Goal: Task Accomplishment & Management: Complete application form

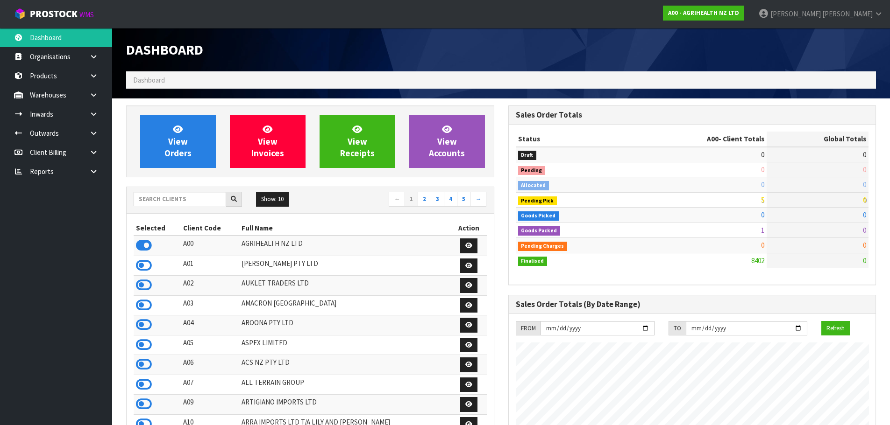
scroll to position [707, 382]
click at [174, 205] on input "text" at bounding box center [180, 199] width 92 height 14
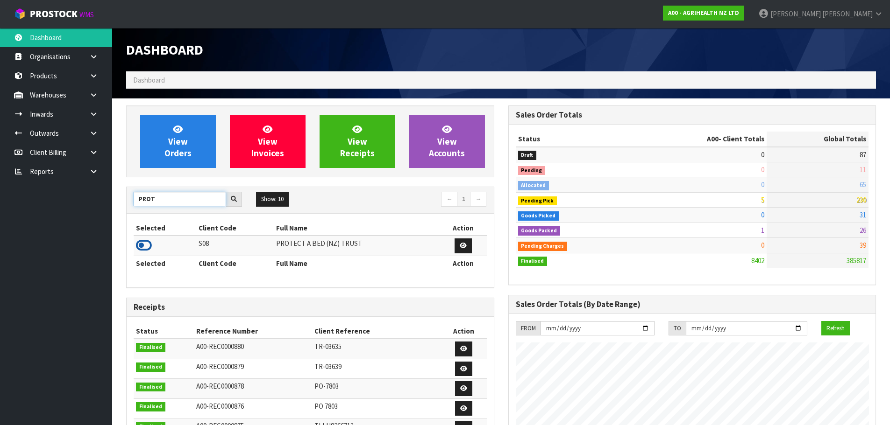
type input "PROT"
click at [146, 248] on icon at bounding box center [144, 246] width 16 height 14
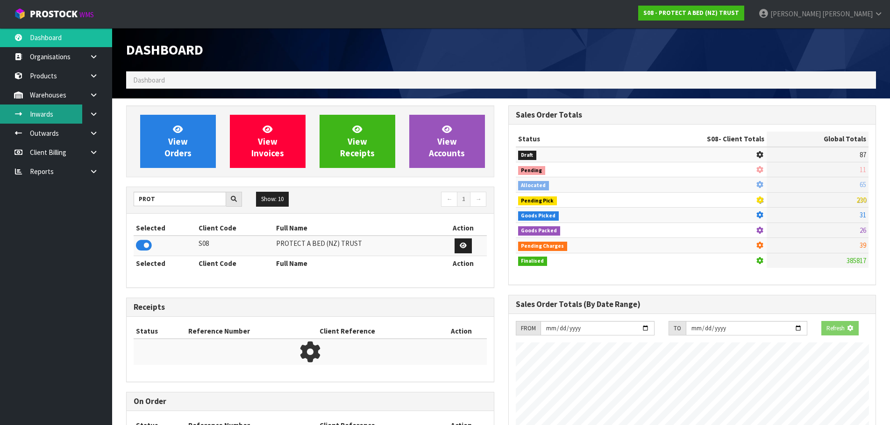
scroll to position [582, 382]
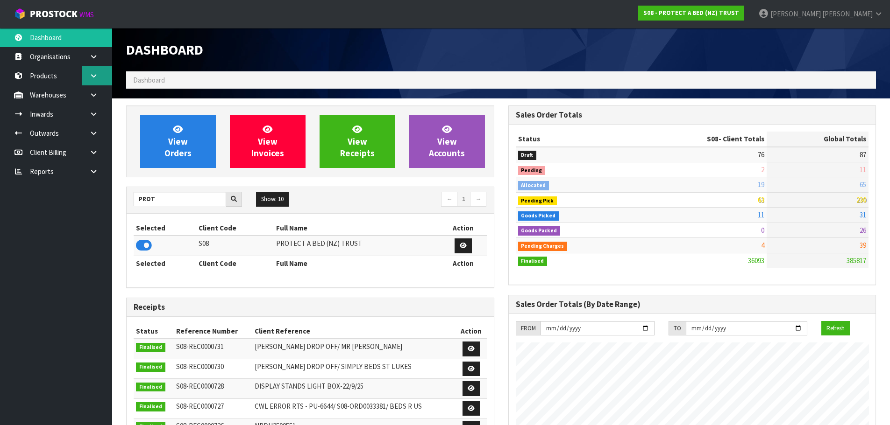
click at [100, 77] on link at bounding box center [97, 75] width 30 height 19
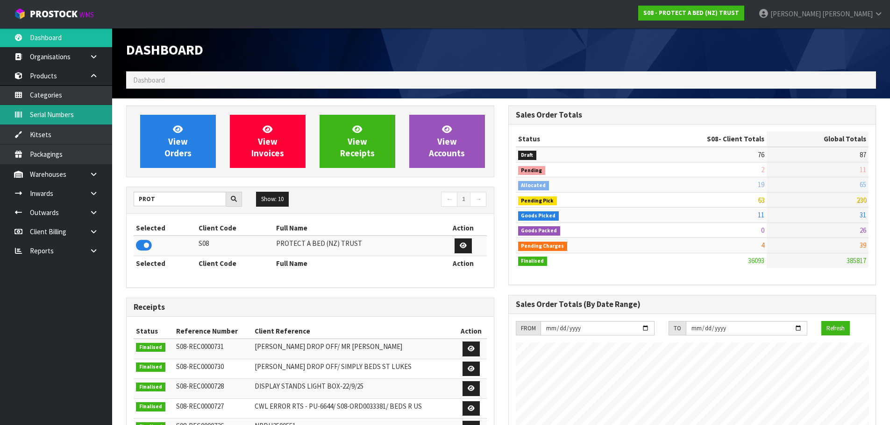
scroll to position [707, 382]
click at [101, 72] on link at bounding box center [97, 75] width 30 height 19
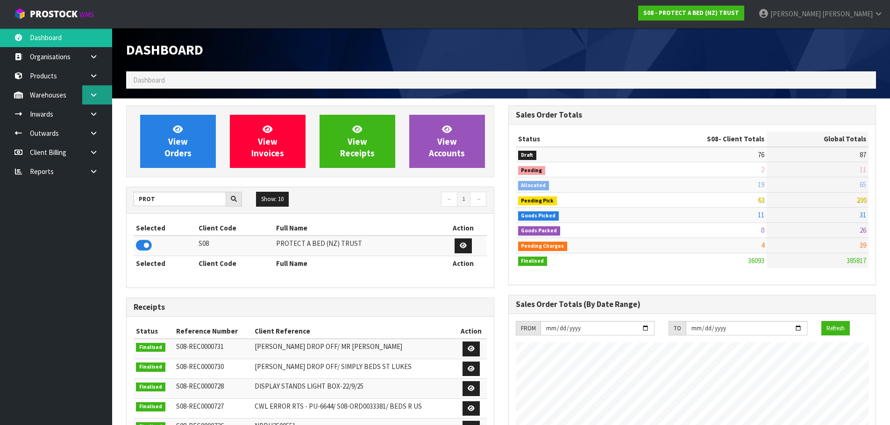
click at [98, 90] on link at bounding box center [97, 94] width 30 height 19
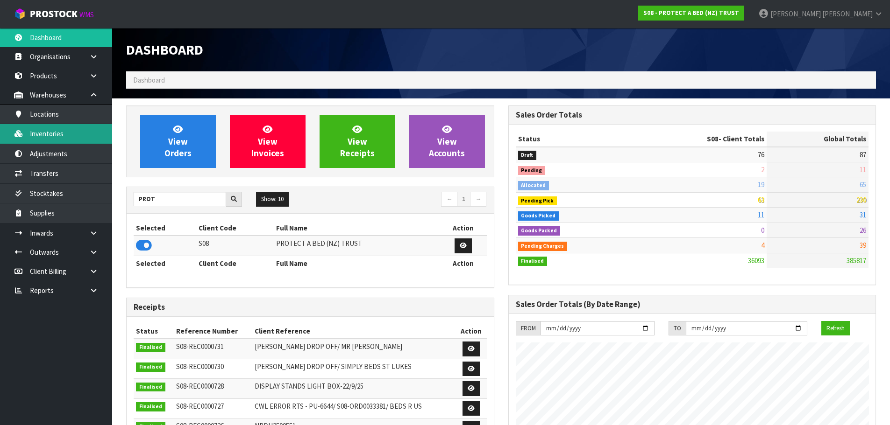
click at [53, 137] on link "Inventories" at bounding box center [56, 133] width 112 height 19
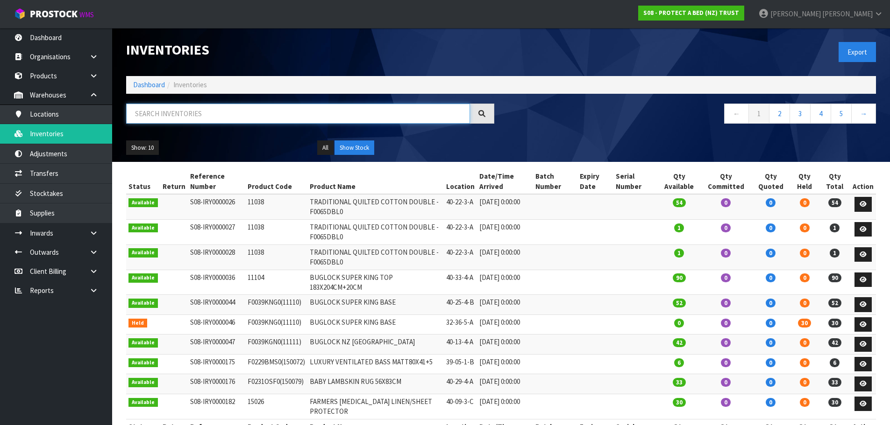
click at [214, 110] on input "text" at bounding box center [298, 114] width 344 height 20
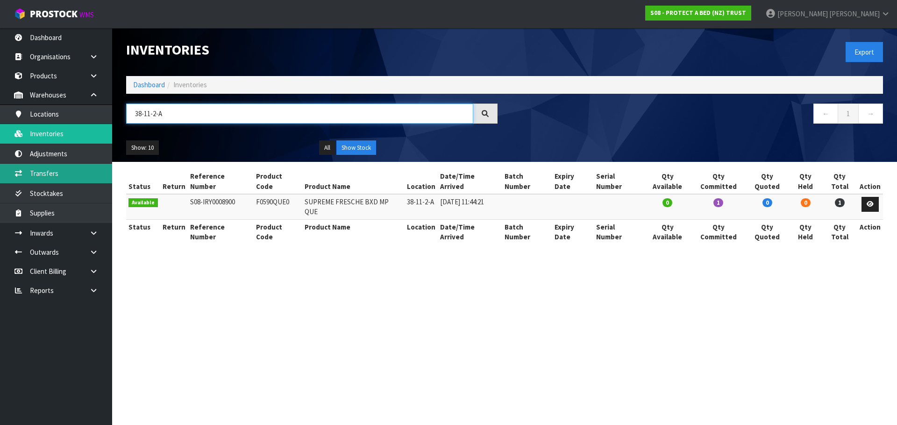
type input "38-11-2-A"
click at [72, 172] on link "Transfers" at bounding box center [56, 173] width 112 height 19
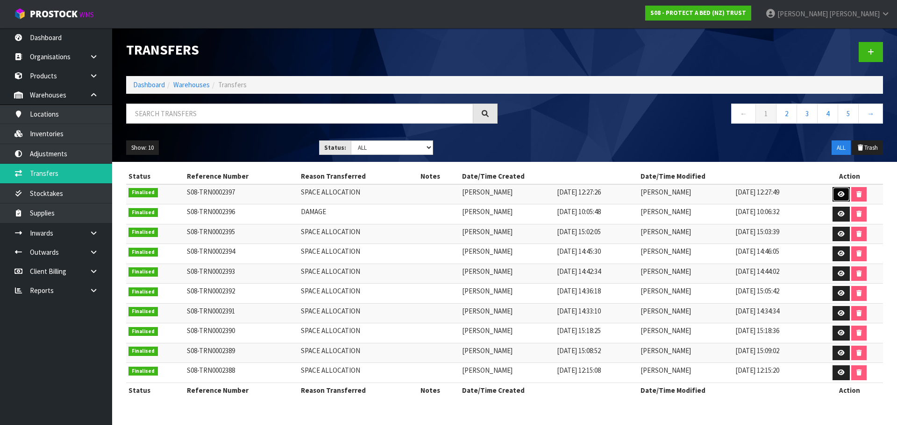
click at [846, 197] on link at bounding box center [840, 194] width 17 height 15
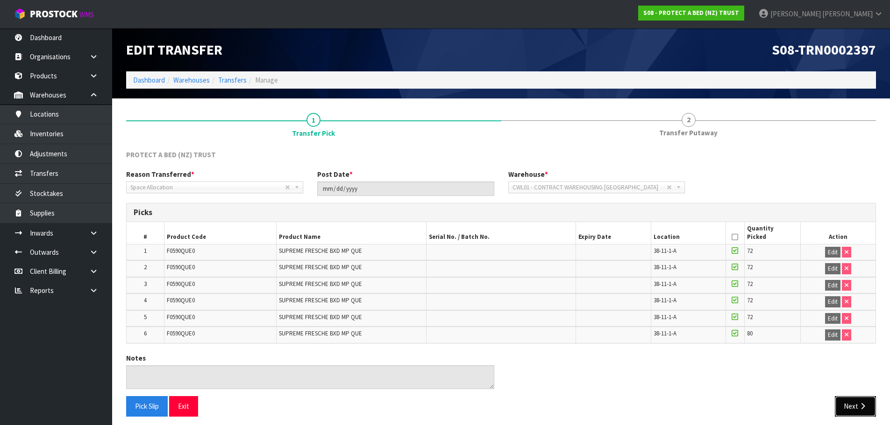
click at [863, 405] on icon "button" at bounding box center [862, 406] width 9 height 7
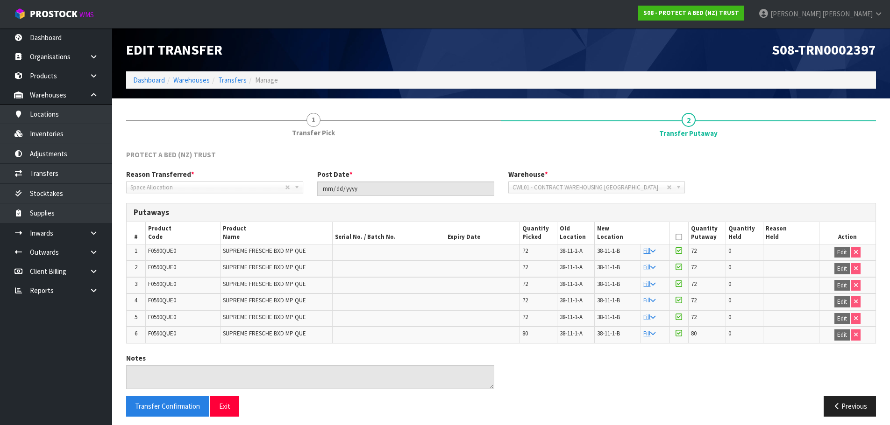
click at [580, 249] on span "38-11-1-A" at bounding box center [570, 251] width 23 height 8
click at [617, 249] on span "38-11-1-B" at bounding box center [608, 251] width 23 height 8
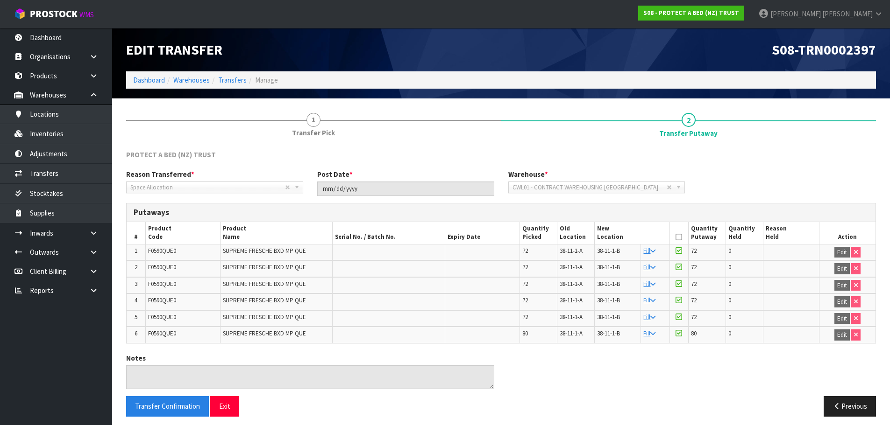
click at [610, 252] on span "38-11-1-B" at bounding box center [608, 251] width 23 height 8
copy tr "38-11-1-B"
click at [56, 172] on link "Transfers" at bounding box center [56, 173] width 112 height 19
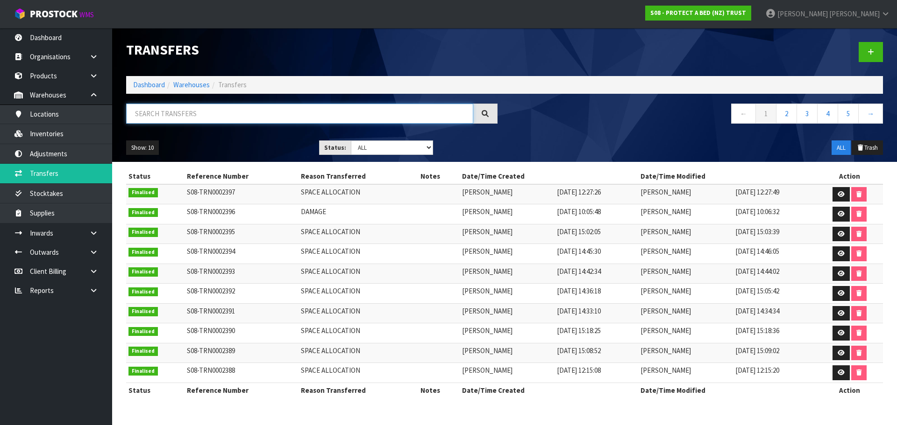
click at [305, 119] on input "text" at bounding box center [299, 114] width 347 height 20
paste input "38-11-1-B"
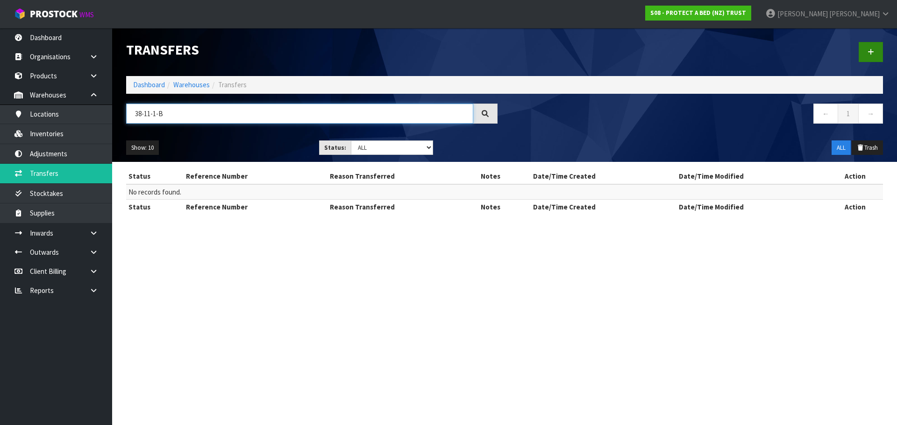
type input "38-11-1-B"
click at [869, 46] on link at bounding box center [870, 52] width 24 height 20
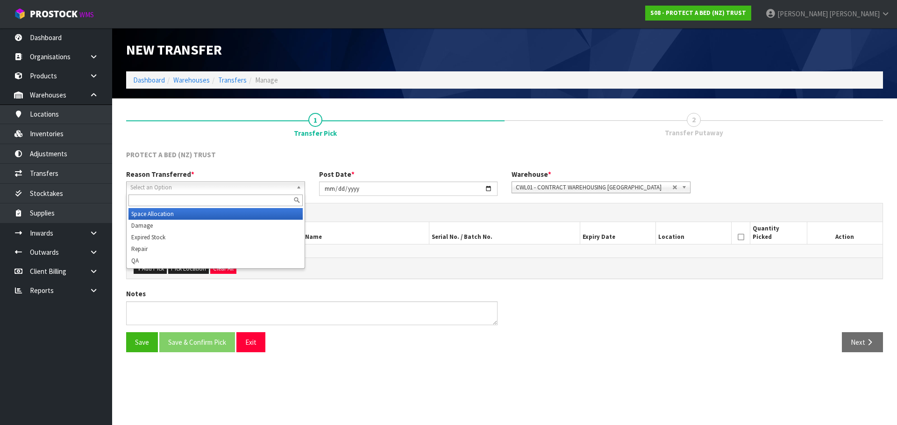
click at [191, 183] on span "Select an Option" at bounding box center [211, 187] width 162 height 11
click at [156, 213] on li "Space Allocation" at bounding box center [215, 214] width 174 height 12
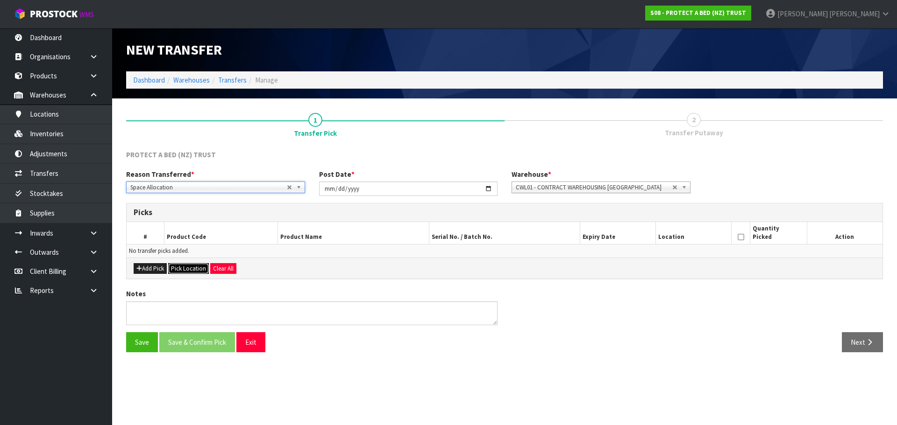
click at [194, 266] on button "Pick Location" at bounding box center [188, 268] width 41 height 11
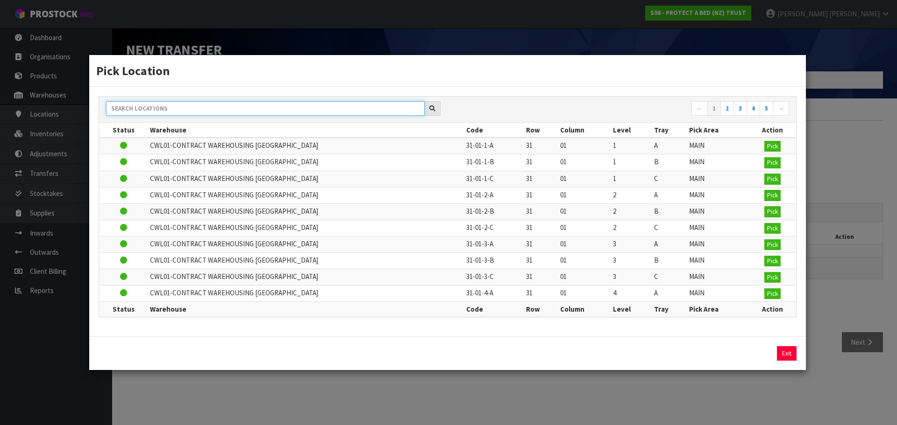
click at [185, 114] on input "text" at bounding box center [265, 108] width 318 height 14
paste input "38-11-1-B"
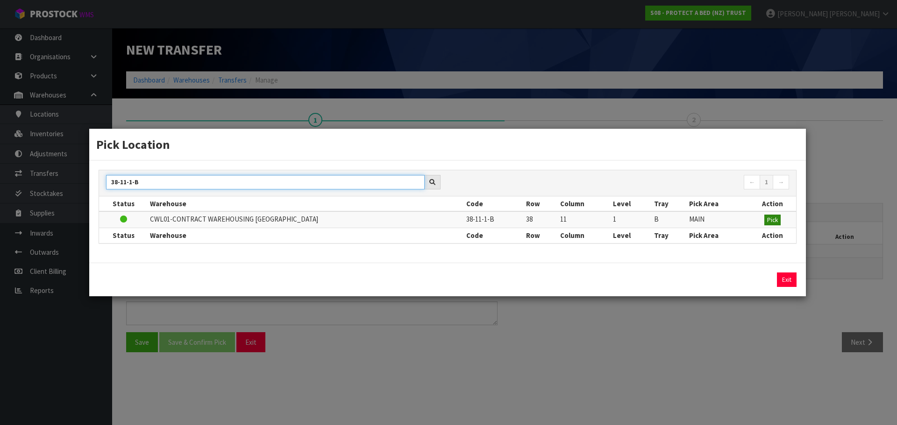
type input "38-11-1-B"
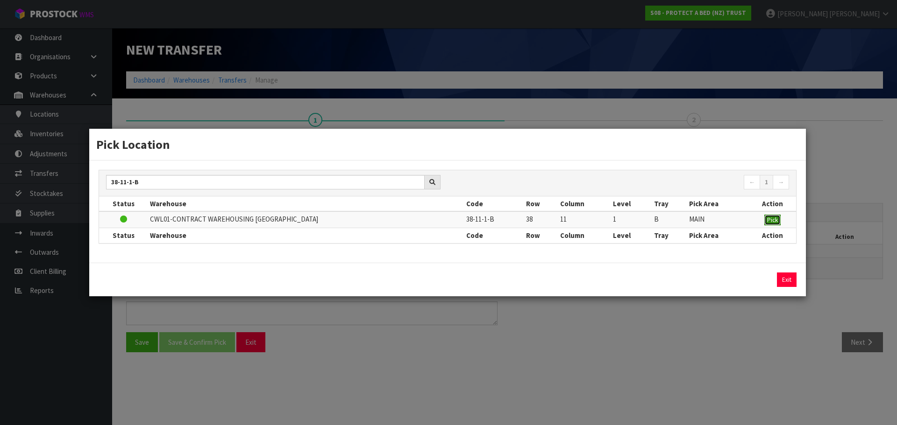
click at [776, 221] on span "Pick" at bounding box center [772, 220] width 11 height 8
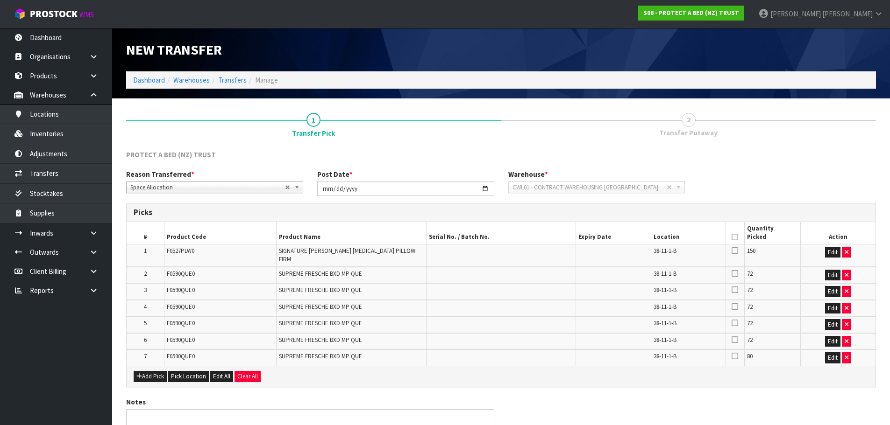
click at [735, 237] on icon at bounding box center [734, 237] width 7 height 0
click at [844, 254] on button "button" at bounding box center [845, 252] width 9 height 11
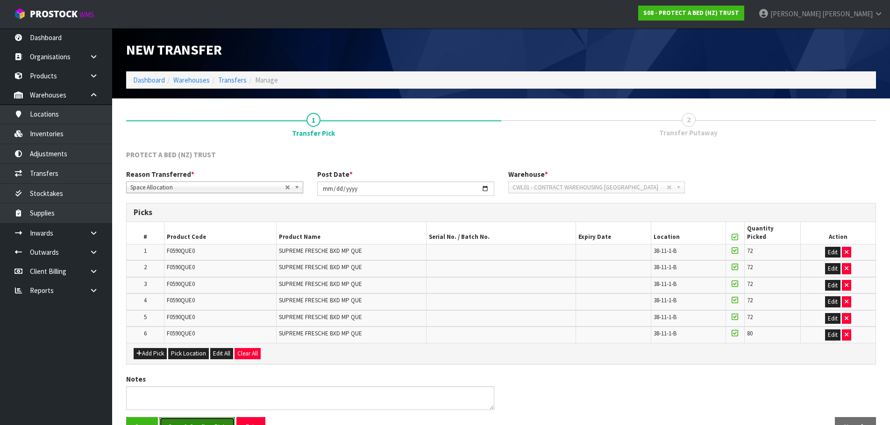
click at [206, 419] on button "Save & Confirm Pick" at bounding box center [197, 427] width 76 height 20
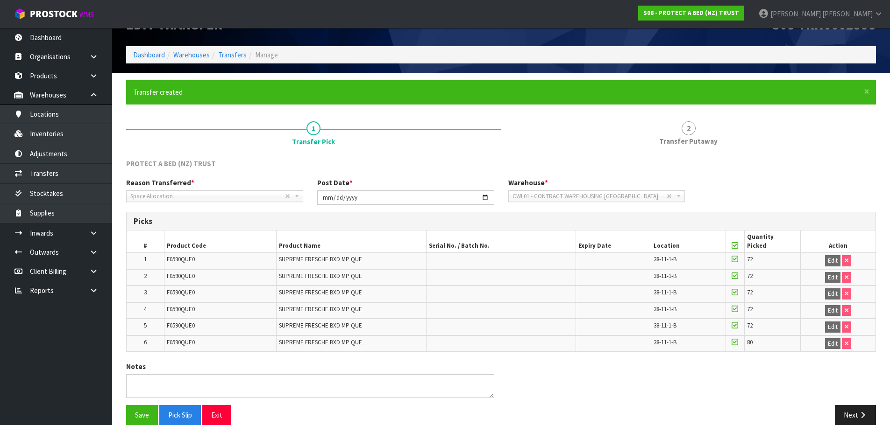
scroll to position [39, 0]
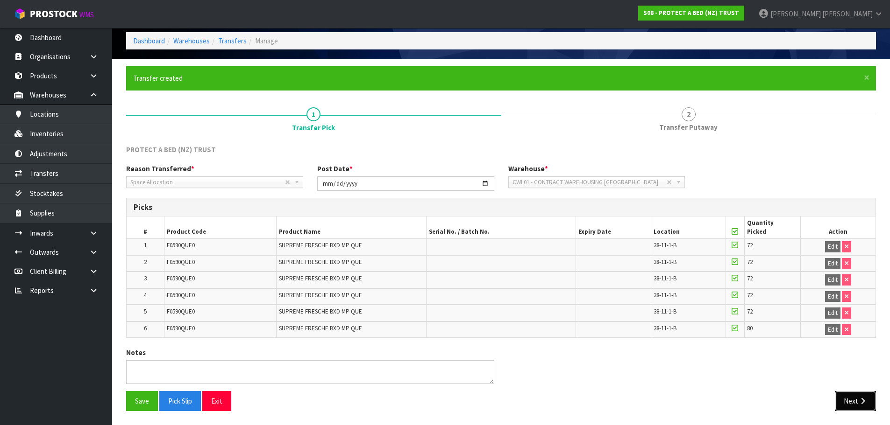
click at [858, 396] on button "Next" at bounding box center [854, 401] width 41 height 20
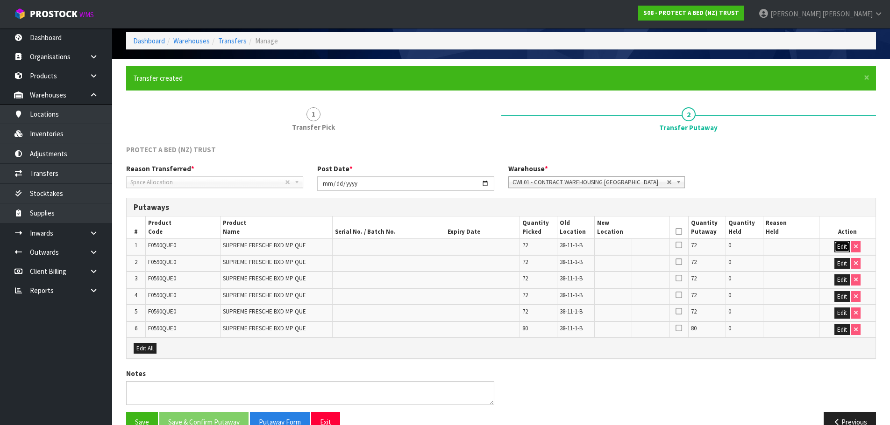
click at [845, 245] on button "Edit" at bounding box center [841, 246] width 15 height 11
click at [620, 240] on td at bounding box center [631, 247] width 75 height 17
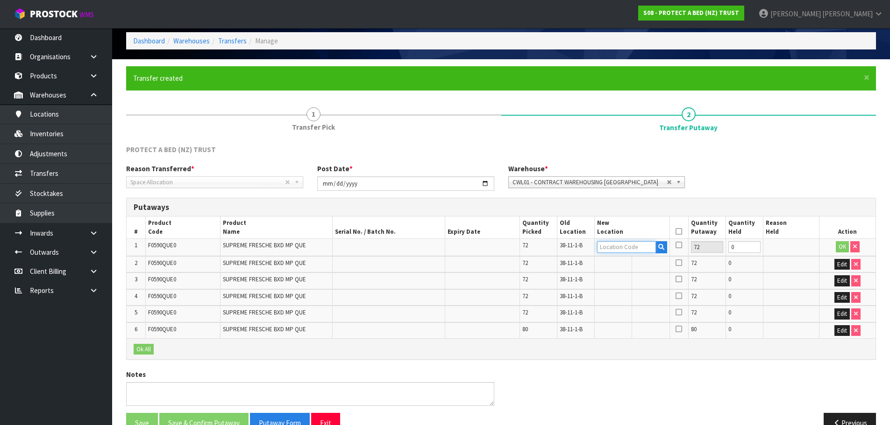
click at [624, 244] on input "text" at bounding box center [626, 247] width 58 height 12
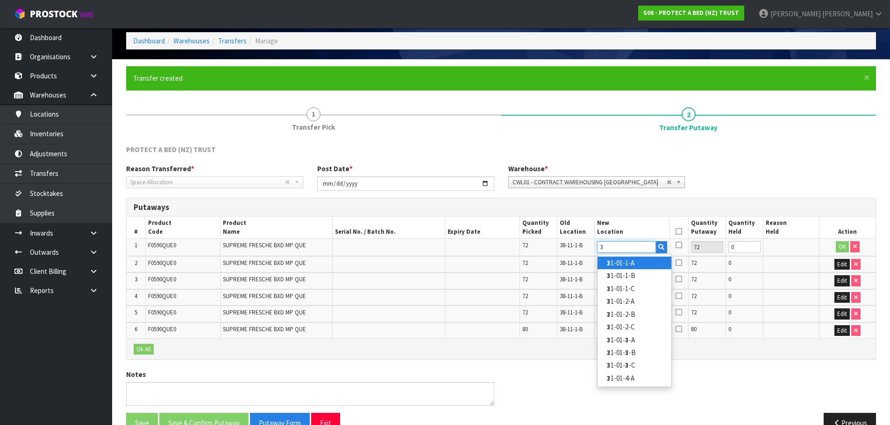
paste input "38-11-1-B"
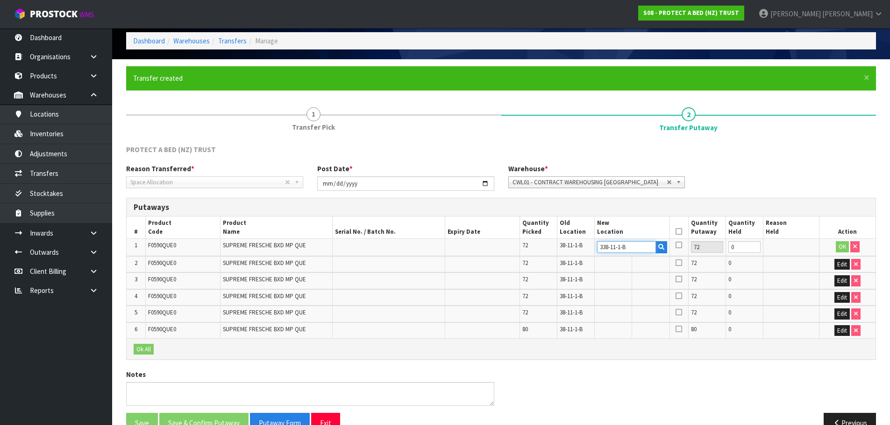
click at [604, 244] on input "338-11-1-B" at bounding box center [626, 247] width 58 height 12
click at [644, 244] on input "38-11-1-B" at bounding box center [626, 247] width 58 height 12
type input "38-11-2-A"
click at [842, 246] on button "OK" at bounding box center [841, 246] width 13 height 11
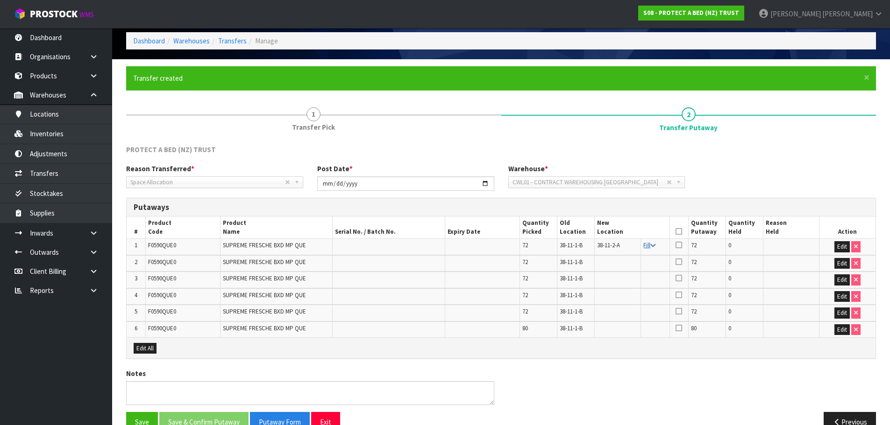
click at [654, 245] on icon at bounding box center [652, 246] width 5 height 6
click at [679, 232] on icon at bounding box center [678, 232] width 7 height 0
click at [211, 423] on button "Save & Confirm Putaway" at bounding box center [203, 422] width 89 height 20
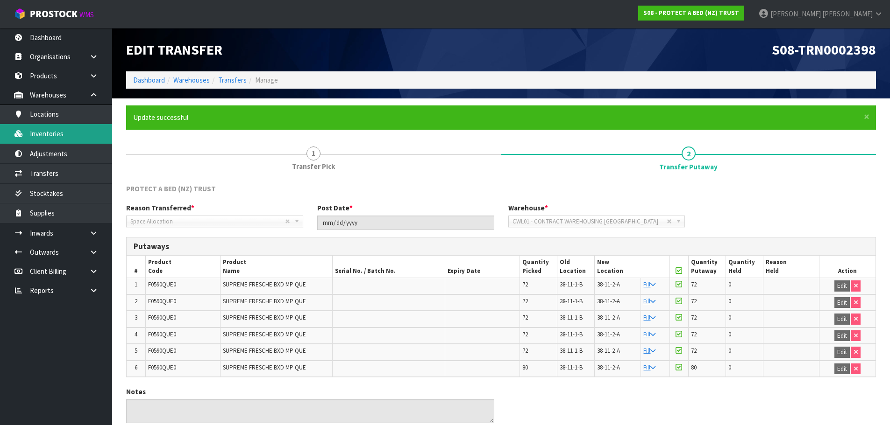
click at [83, 136] on link "Inventories" at bounding box center [56, 133] width 112 height 19
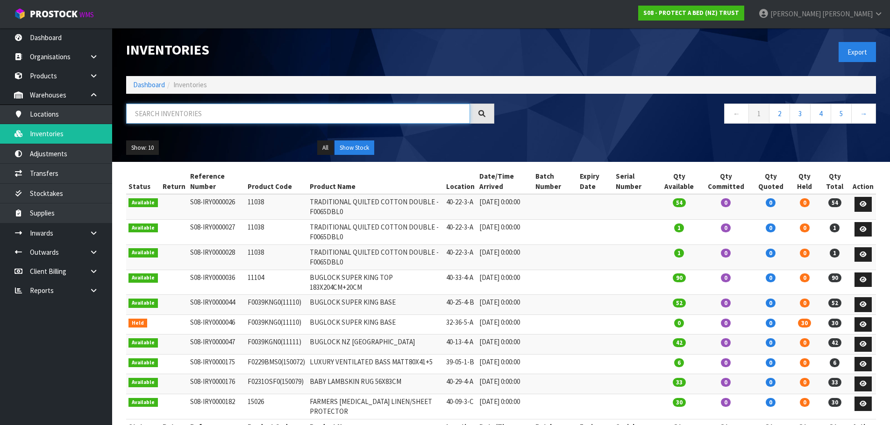
click at [198, 111] on input "text" at bounding box center [298, 114] width 344 height 20
paste input "38-11-1-B"
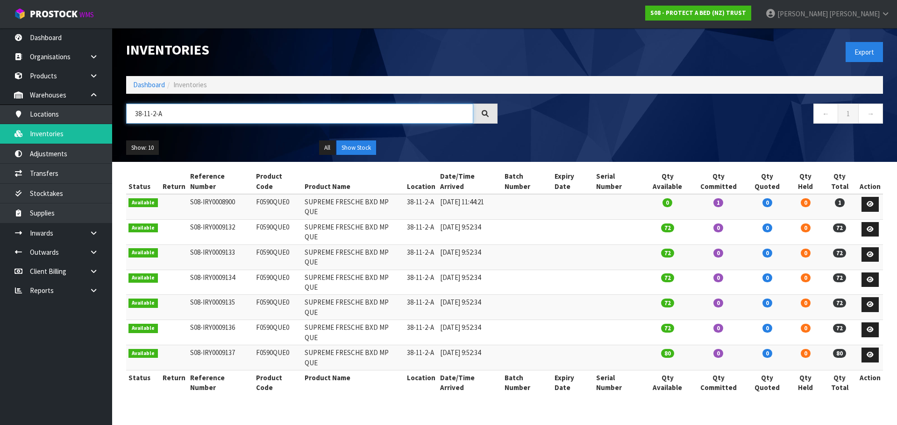
type input "38-11-2-A"
click at [259, 194] on td "F0590QUE0" at bounding box center [278, 206] width 49 height 25
drag, startPoint x: 259, startPoint y: 187, endPoint x: 265, endPoint y: 191, distance: 7.3
click at [263, 194] on td "F0590QUE0" at bounding box center [278, 206] width 49 height 25
click at [265, 194] on td "F0590QUE0" at bounding box center [278, 206] width 49 height 25
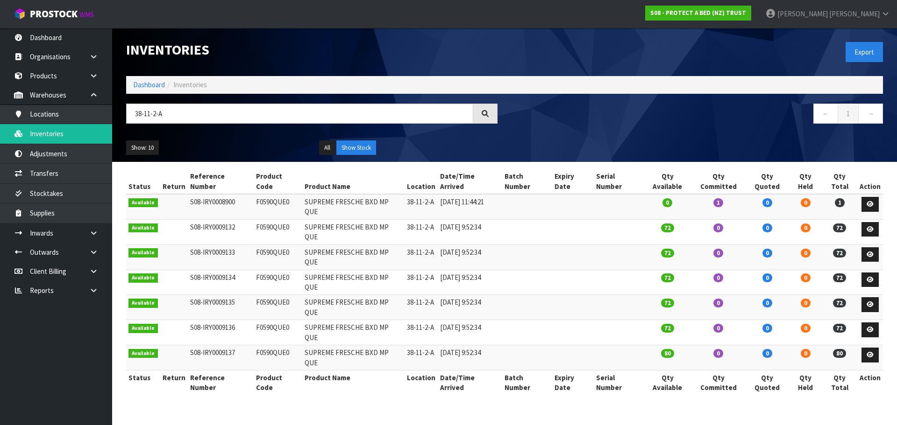
click at [265, 194] on td "F0590QUE0" at bounding box center [278, 206] width 49 height 25
click at [93, 231] on icon at bounding box center [93, 233] width 9 height 7
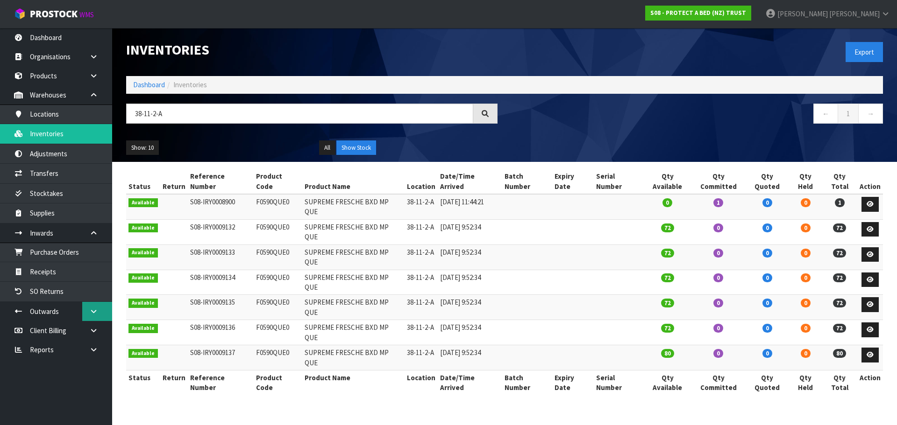
drag, startPoint x: 98, startPoint y: 305, endPoint x: 92, endPoint y: 316, distance: 12.3
click at [98, 306] on link at bounding box center [97, 311] width 30 height 19
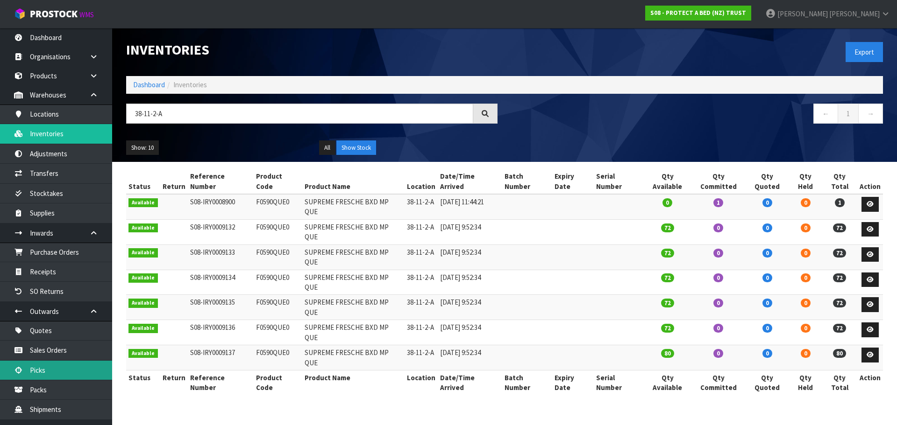
click at [73, 364] on link "Picks" at bounding box center [56, 370] width 112 height 19
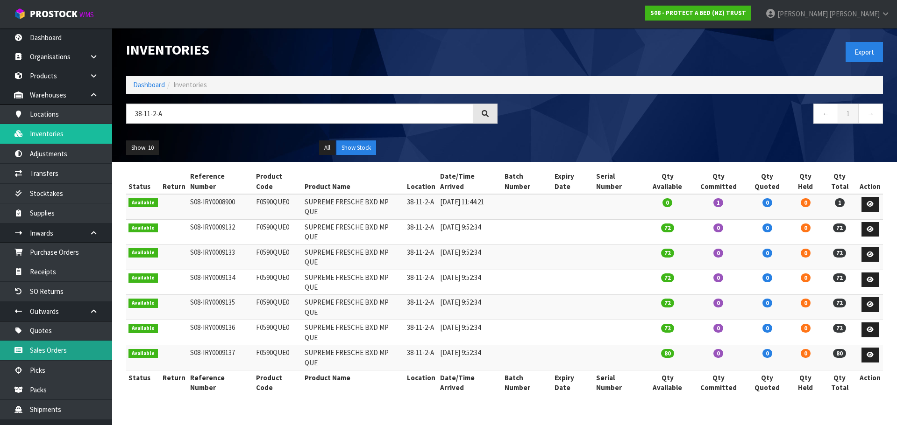
click at [72, 351] on link "Sales Orders" at bounding box center [56, 350] width 112 height 19
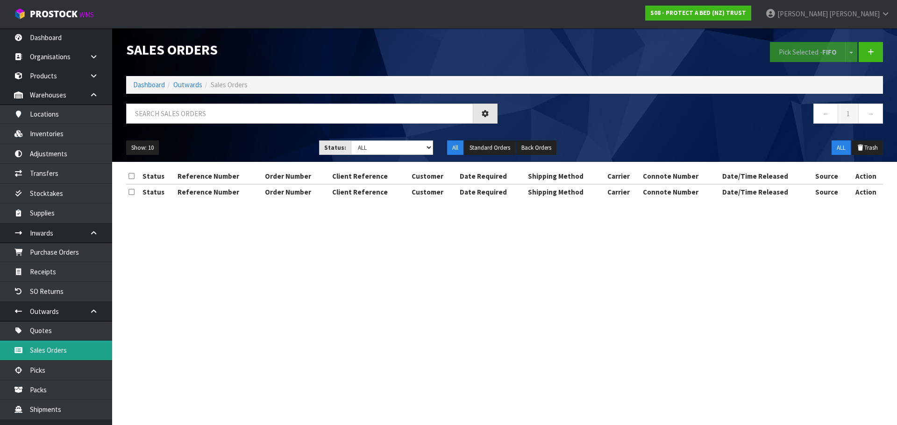
click at [60, 354] on link "Sales Orders" at bounding box center [56, 350] width 112 height 19
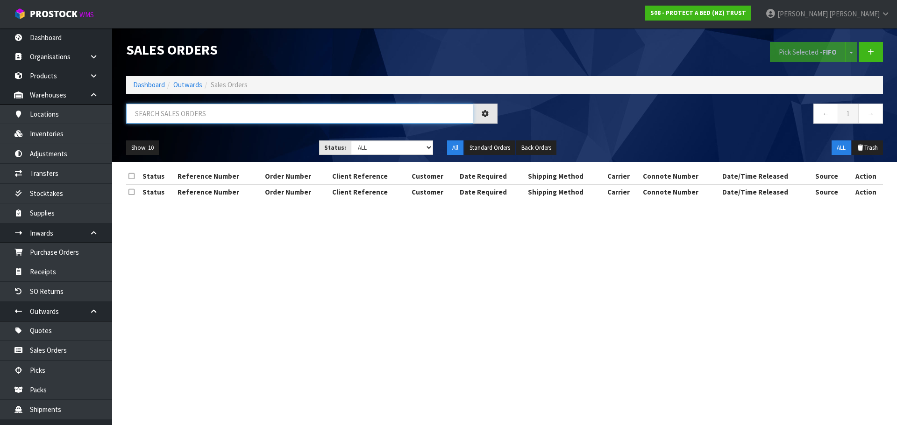
click at [208, 109] on input "text" at bounding box center [299, 114] width 347 height 20
paste input "F0590QUE0"
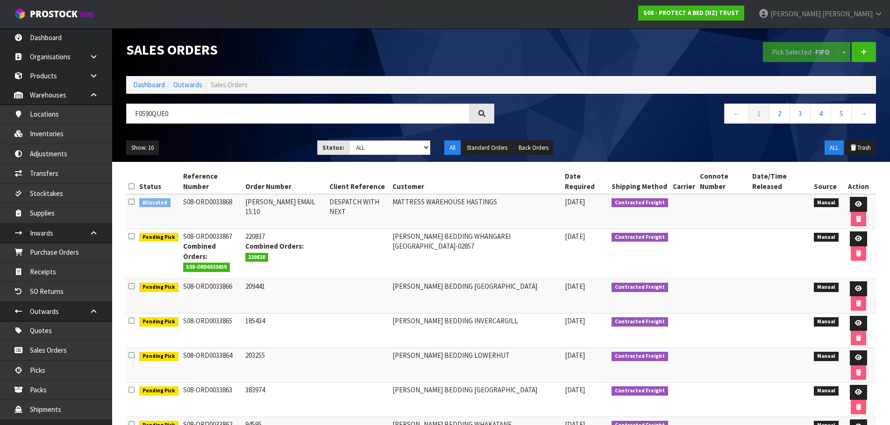
drag, startPoint x: 128, startPoint y: 5, endPoint x: 337, endPoint y: 52, distance: 213.6
click at [339, 52] on h1 "Sales Orders" at bounding box center [310, 49] width 368 height 15
click at [235, 111] on input "F0590QUE0" at bounding box center [298, 114] width 344 height 20
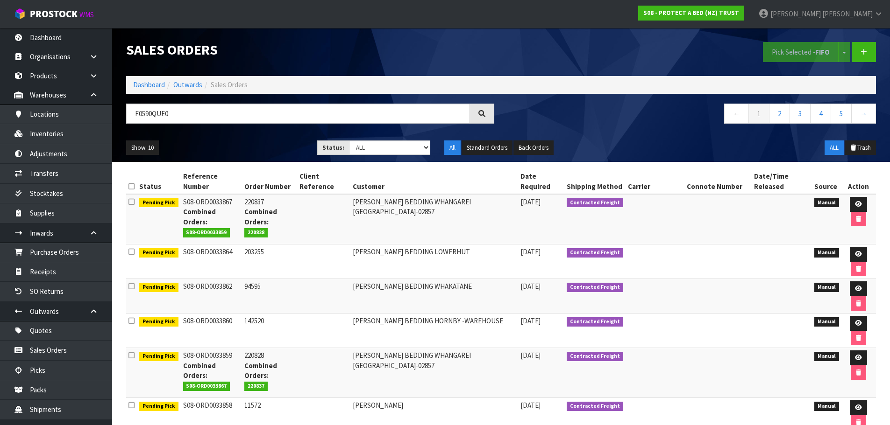
click at [642, 35] on div "Pick Selected - FIFO Split button! FIFO - First In First Out FEFO - First Expir…" at bounding box center [692, 52] width 382 height 48
click at [182, 115] on input "F0590QUE0" at bounding box center [298, 114] width 344 height 20
type input "F0590QUE0"
drag, startPoint x: 182, startPoint y: 115, endPoint x: 110, endPoint y: 130, distance: 74.0
click at [110, 130] on body "Toggle navigation ProStock WMS S08 - PROTECT A BED (NZ) TRUST [PERSON_NAME] Log…" at bounding box center [445, 212] width 890 height 425
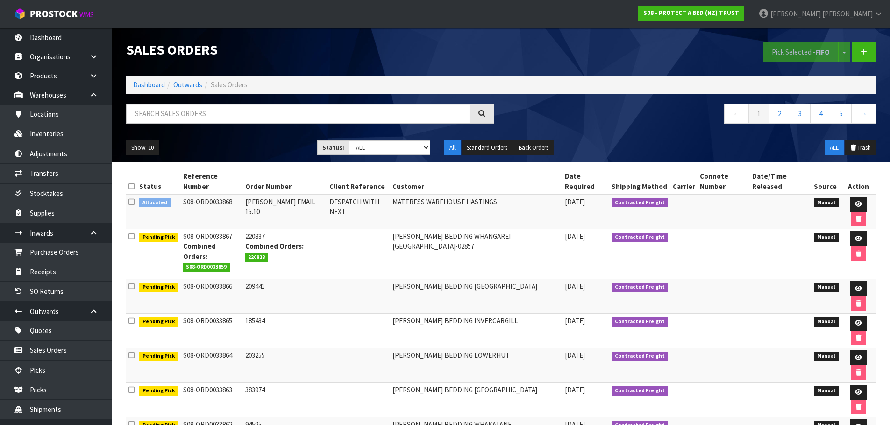
drag, startPoint x: 131, startPoint y: 2, endPoint x: 351, endPoint y: 59, distance: 227.1
click at [351, 59] on div "Sales Orders" at bounding box center [310, 49] width 382 height 43
click at [175, 113] on input "text" at bounding box center [298, 114] width 344 height 20
paste input "F0590QUE0"
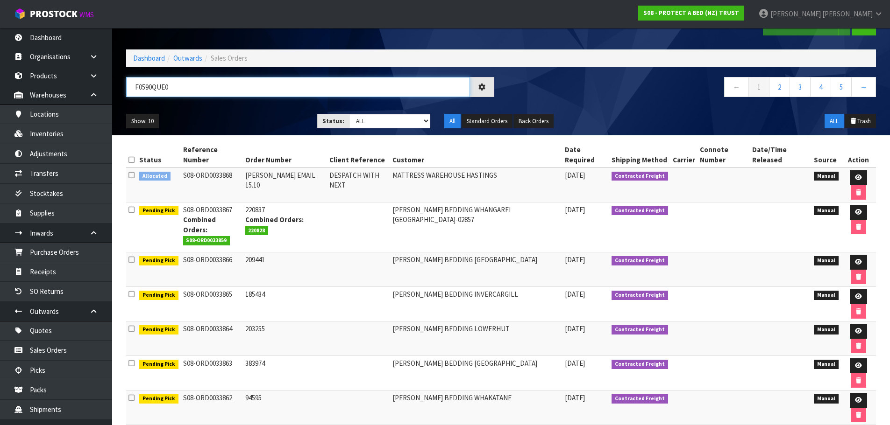
scroll to position [50, 0]
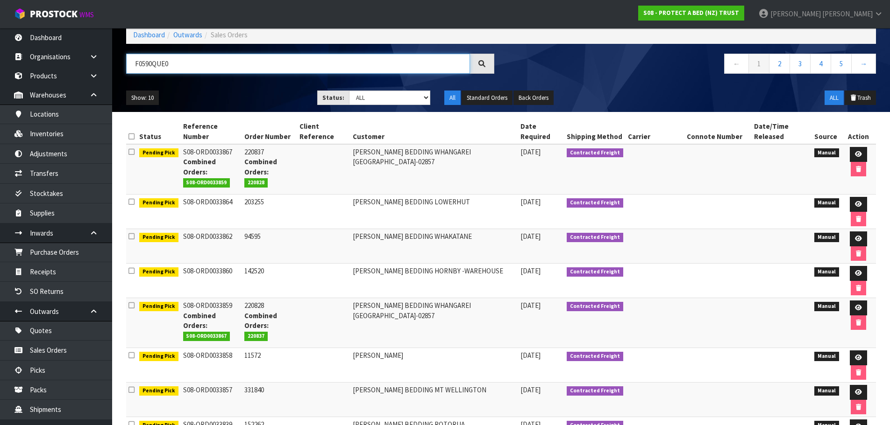
type input "F0590QUE0"
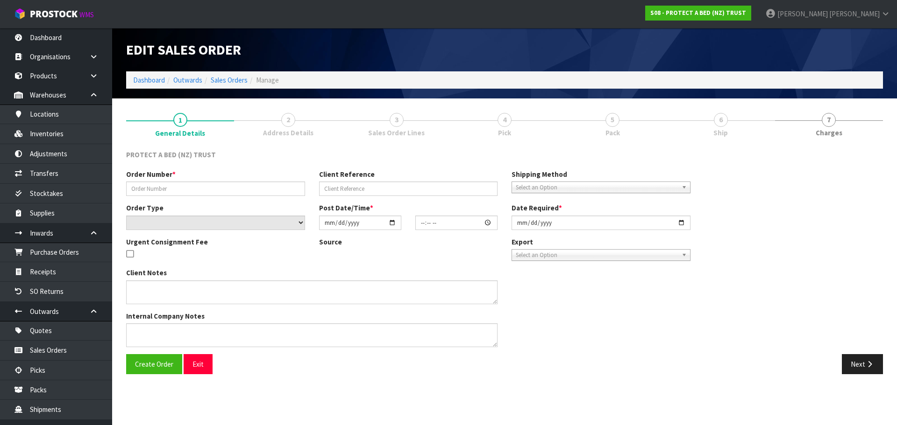
type input "115786"
select select "number:0"
type input "[DATE]"
type input "11:15:00.000"
type input "[DATE]"
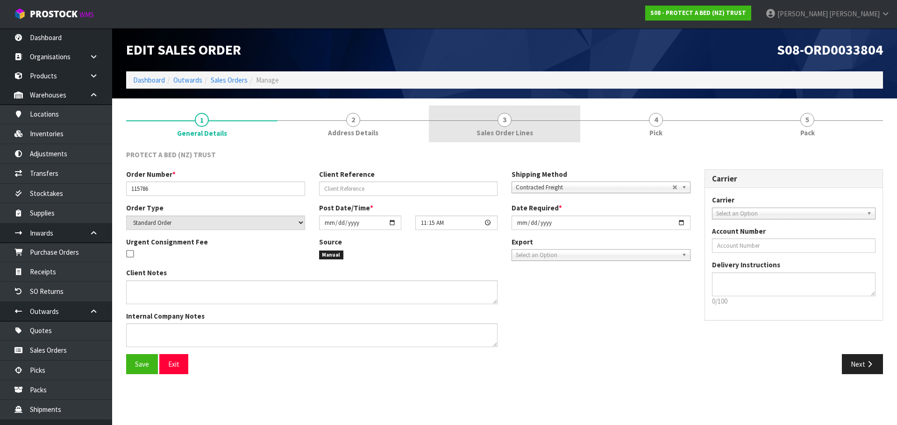
click at [527, 114] on link "3 Sales Order Lines" at bounding box center [504, 124] width 151 height 37
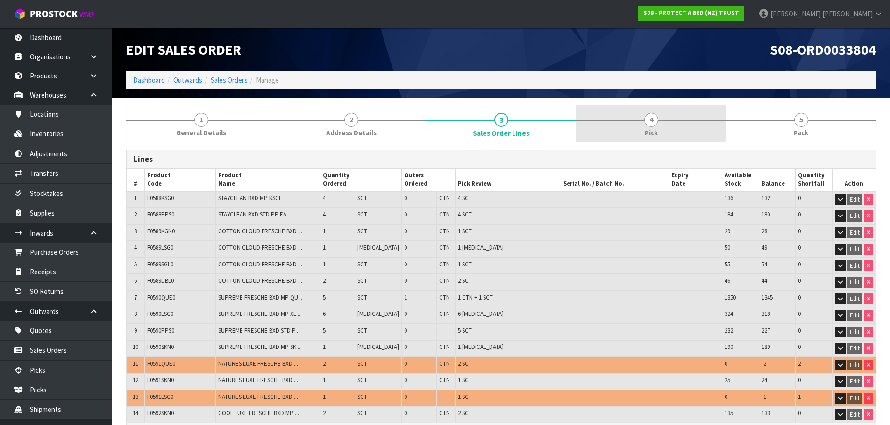
click at [677, 117] on link "4 Pick" at bounding box center [651, 124] width 150 height 37
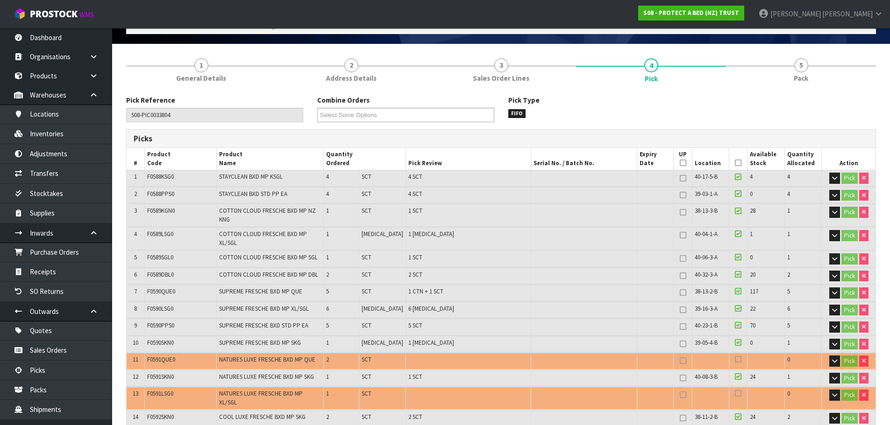
scroll to position [140, 0]
